Goal: Navigation & Orientation: Find specific page/section

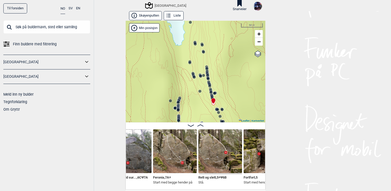
scroll to position [0, 6503]
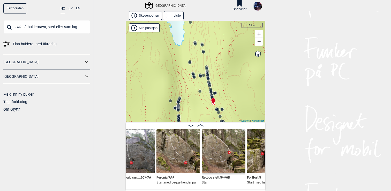
click at [168, 155] on img at bounding box center [178, 151] width 44 height 44
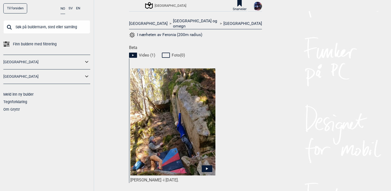
scroll to position [238, 0]
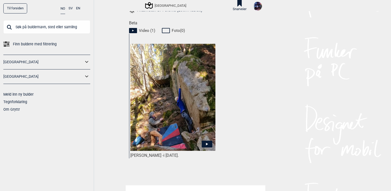
click at [191, 99] on img at bounding box center [172, 97] width 85 height 107
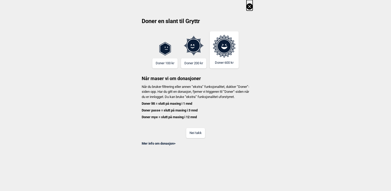
click at [199, 138] on button "Nei takk" at bounding box center [195, 133] width 19 height 10
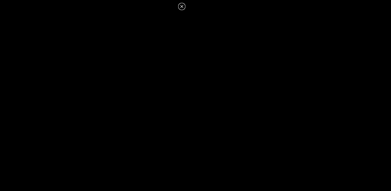
click at [183, 7] on icon at bounding box center [181, 6] width 3 height 3
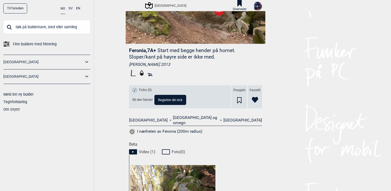
scroll to position [0, 0]
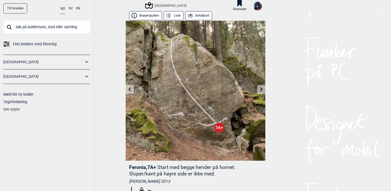
click at [197, 16] on button "Detaljkart" at bounding box center [198, 15] width 27 height 9
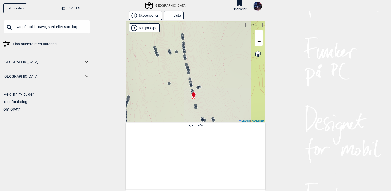
scroll to position [0, 6465]
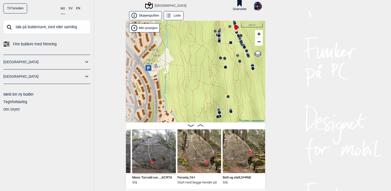
drag, startPoint x: 193, startPoint y: 95, endPoint x: 226, endPoint y: 47, distance: 58.5
click at [227, 46] on div "Speidersteinen Barnehageveggen Cowboyveggen Bølerveggen [GEOGRAPHIC_DATA]" at bounding box center [196, 71] width 140 height 101
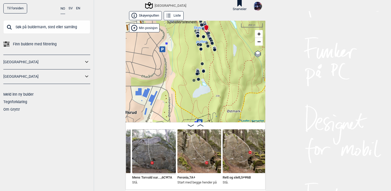
drag, startPoint x: 232, startPoint y: 83, endPoint x: 212, endPoint y: 73, distance: 23.0
click at [212, 73] on div "Speidersteinen Barnehageveggen Cowboyveggen Bølerveggen [GEOGRAPHIC_DATA]" at bounding box center [196, 71] width 140 height 101
